Goal: Information Seeking & Learning: Learn about a topic

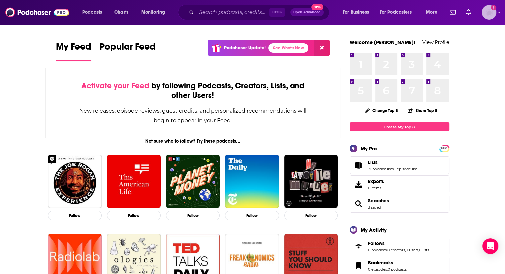
click at [486, 15] on img "Logged in as Lydia_Gustafson" at bounding box center [489, 12] width 15 height 15
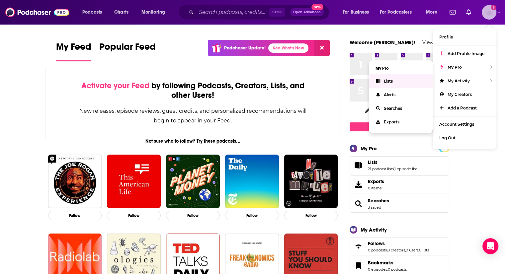
click at [397, 82] on link "Lists" at bounding box center [401, 81] width 64 height 14
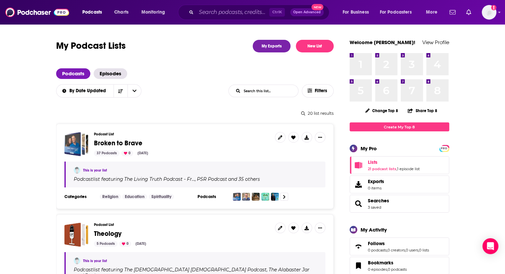
click at [123, 144] on span "Broken to Brave" at bounding box center [118, 143] width 49 height 8
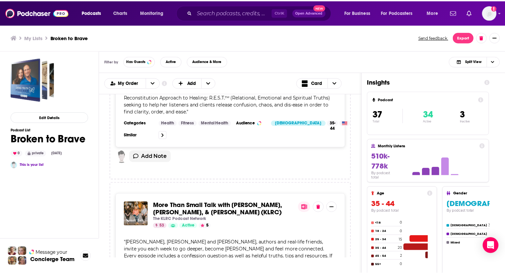
scroll to position [3280, 0]
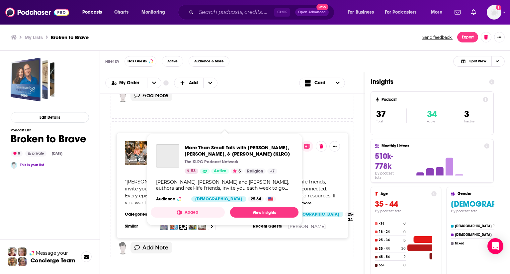
click at [177, 141] on span "More Than Small Talk with [PERSON_NAME], [PERSON_NAME], & [PERSON_NAME] (KLRC)" at bounding box center [220, 149] width 130 height 16
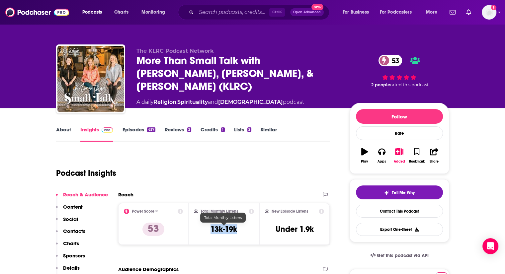
drag, startPoint x: 238, startPoint y: 229, endPoint x: 212, endPoint y: 231, distance: 26.7
click at [212, 231] on div "Total Monthly Listens 13k-19k" at bounding box center [224, 224] width 60 height 31
copy h3 "13k-19k"
click at [60, 131] on link "About" at bounding box center [63, 134] width 15 height 15
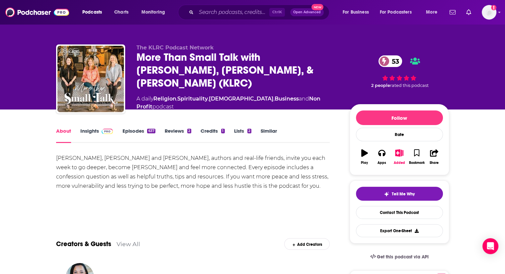
click at [139, 129] on link "Episodes 637" at bounding box center [138, 135] width 33 height 15
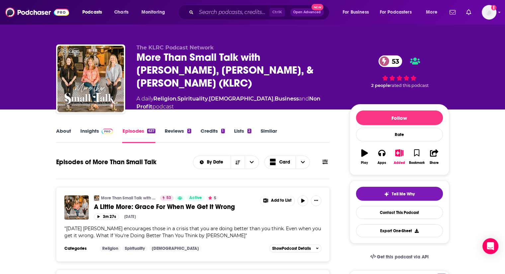
click at [104, 132] on img at bounding box center [108, 131] width 12 height 5
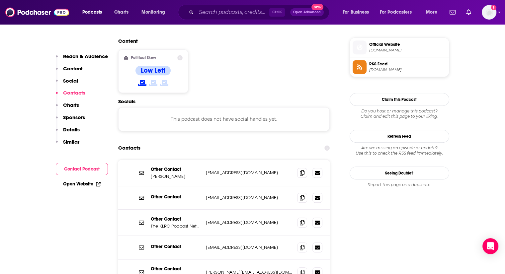
scroll to position [526, 0]
